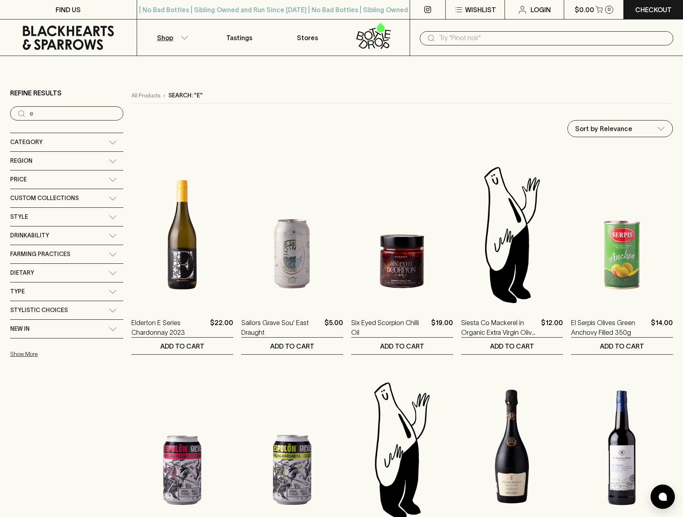
click at [50, 119] on input "e" at bounding box center [73, 113] width 87 height 13
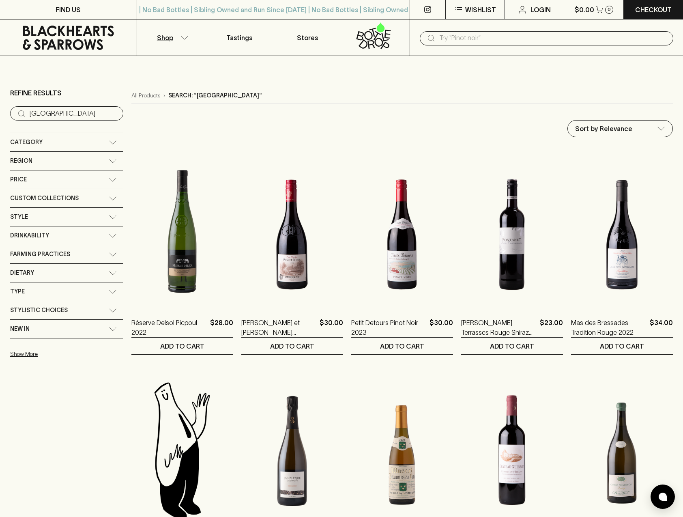
click at [65, 114] on input "[GEOGRAPHIC_DATA]" at bounding box center [73, 113] width 87 height 13
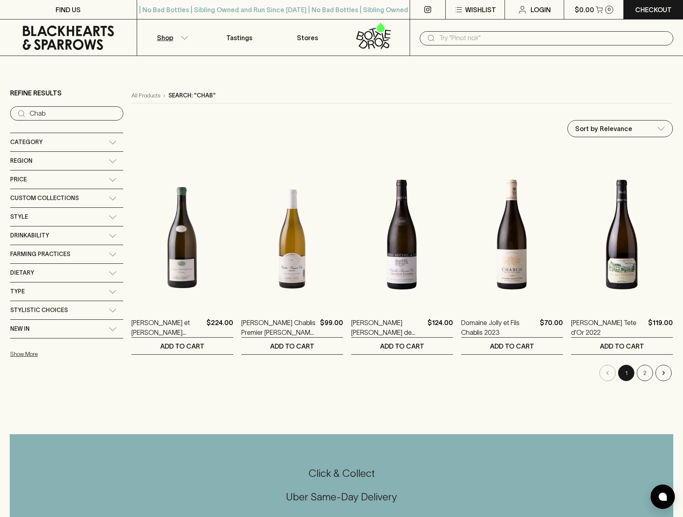
type input "Chab"
click at [643, 373] on button "2" at bounding box center [645, 373] width 16 height 16
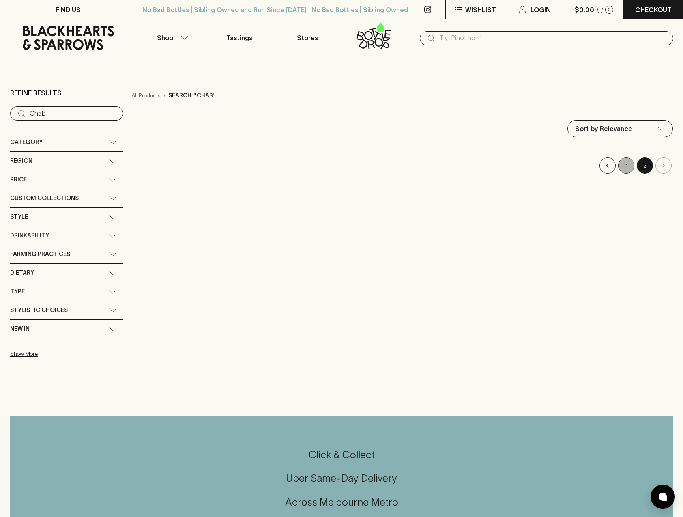
click at [624, 162] on button "1" at bounding box center [626, 165] width 16 height 16
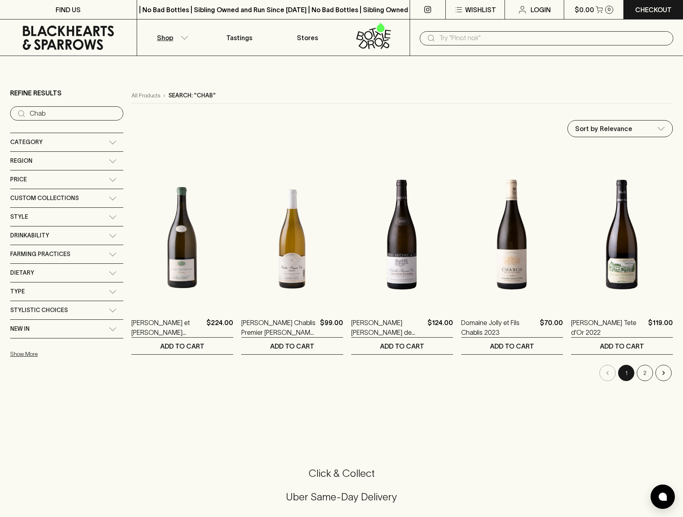
click at [43, 108] on input "Chab" at bounding box center [73, 113] width 87 height 13
click at [55, 112] on input "Chab" at bounding box center [73, 113] width 87 height 13
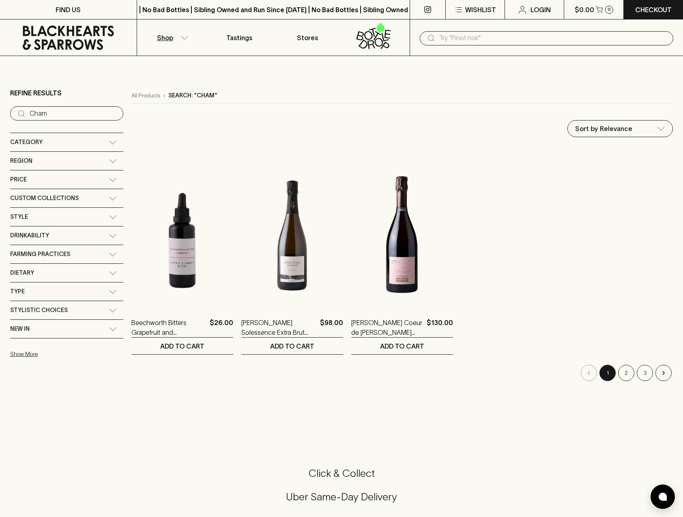
type input "Cham"
